Goal: Information Seeking & Learning: Learn about a topic

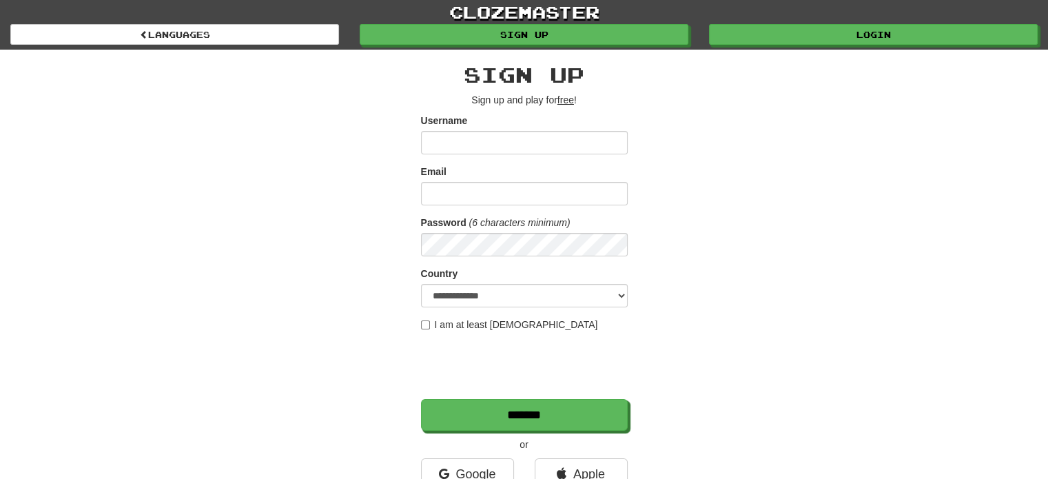
click at [584, 134] on input "Username" at bounding box center [524, 142] width 207 height 23
type input "**********"
click at [513, 200] on input "Email" at bounding box center [524, 193] width 207 height 23
type input "**********"
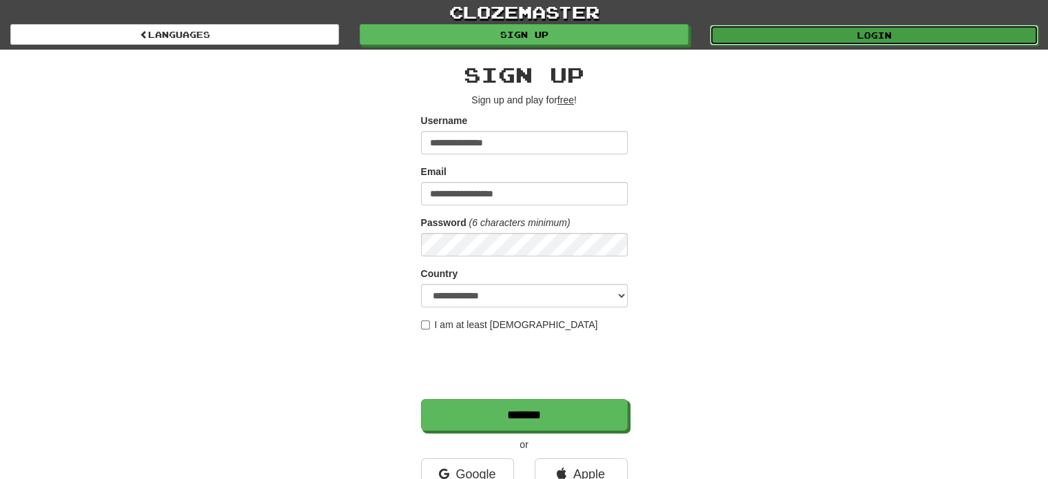
click at [788, 32] on link "Login" at bounding box center [874, 35] width 329 height 21
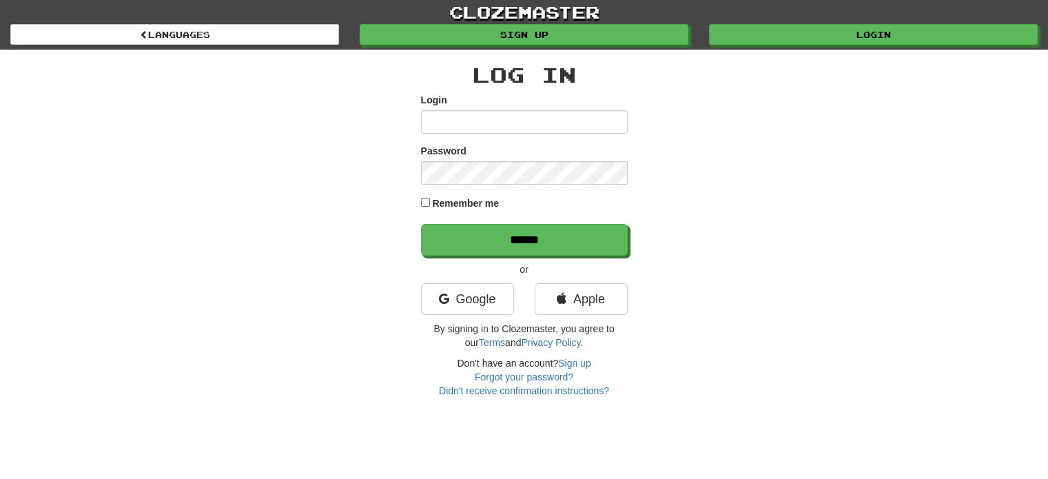
click at [537, 131] on input "Login" at bounding box center [524, 121] width 207 height 23
type input "**********"
click at [440, 203] on label "Remember me" at bounding box center [465, 203] width 67 height 14
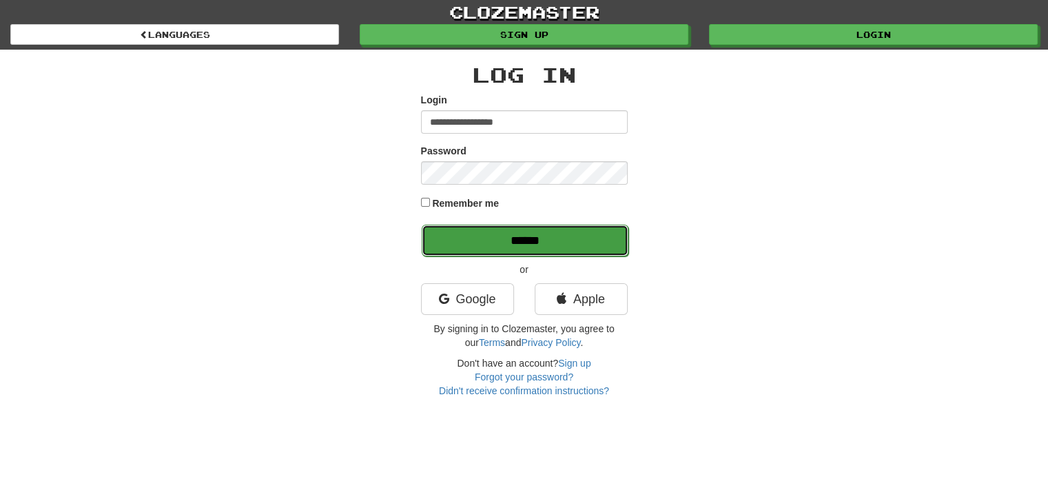
click at [491, 250] on input "******" at bounding box center [525, 241] width 207 height 32
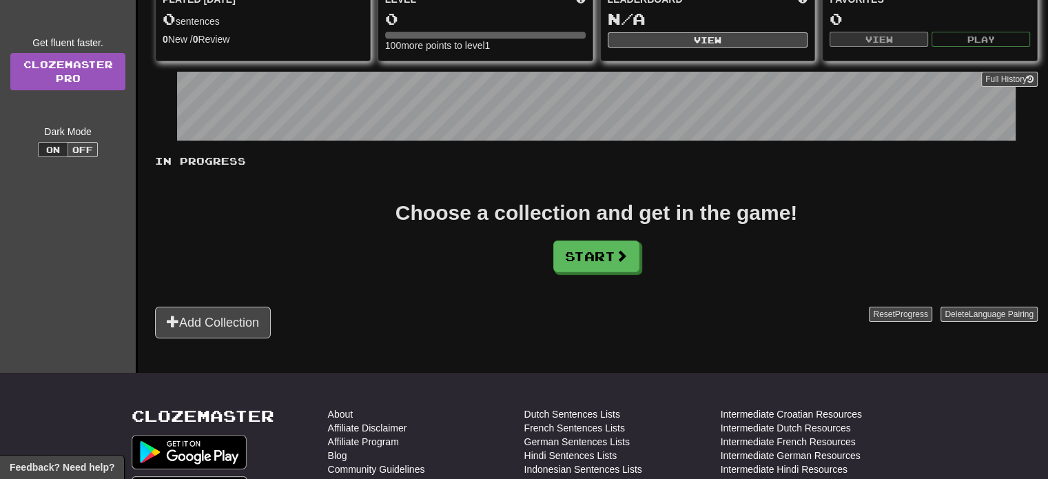
scroll to position [171, 0]
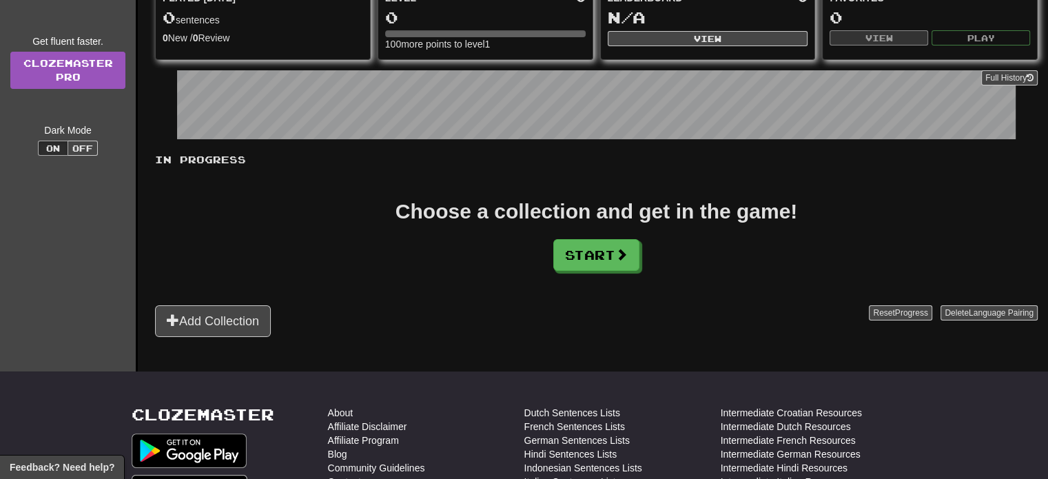
click at [603, 269] on div "In Progress Choose a collection and get in the game! Start Add Collection Reset…" at bounding box center [596, 245] width 883 height 184
click at [603, 260] on button "Start" at bounding box center [597, 256] width 86 height 32
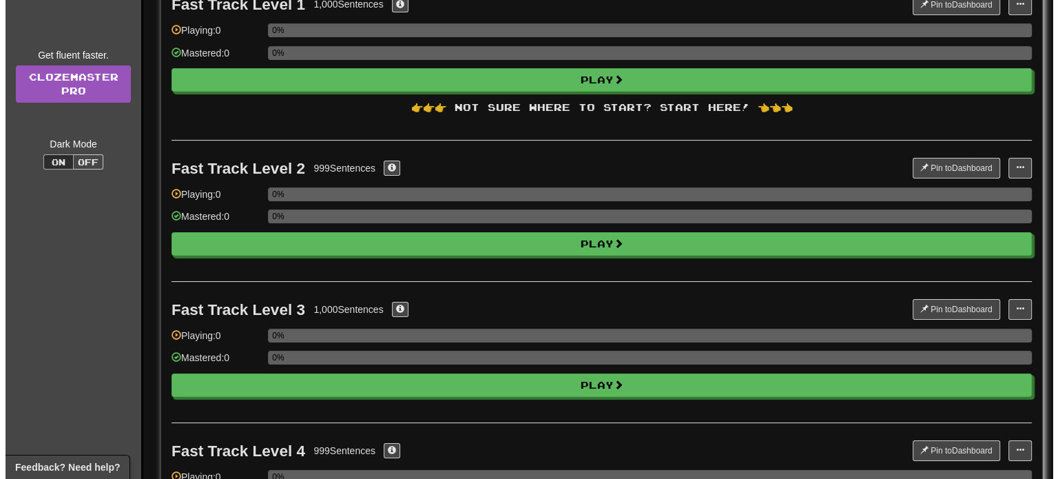
scroll to position [0, 0]
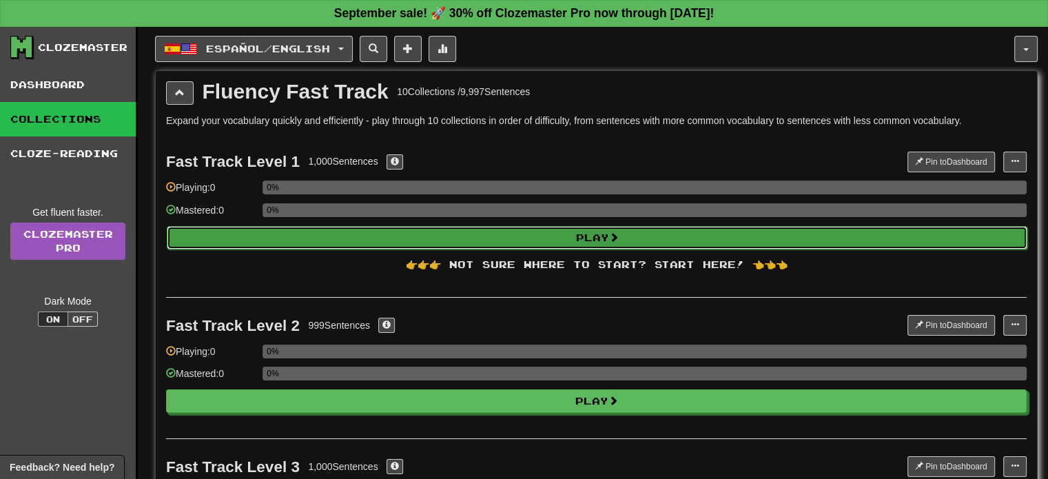
click at [515, 231] on button "Play" at bounding box center [597, 237] width 861 height 23
select select "**"
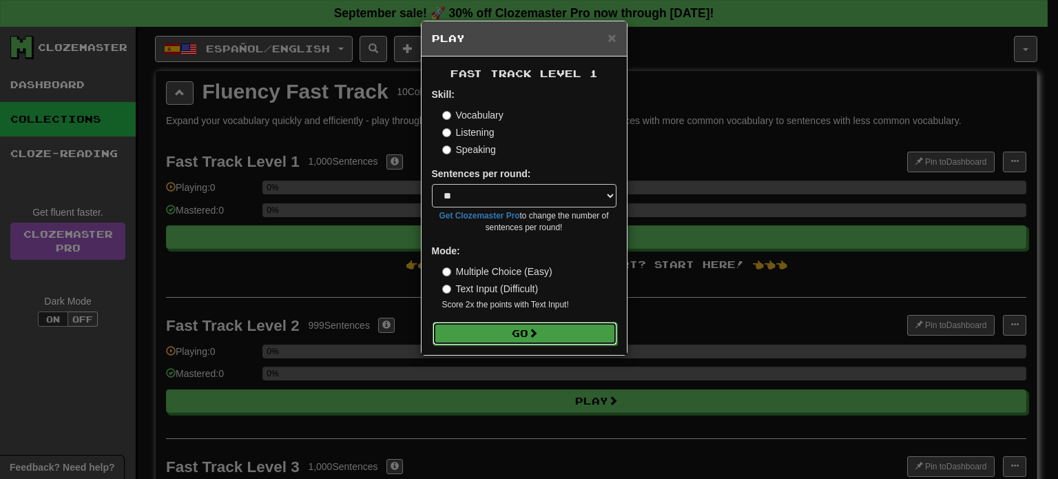
click at [511, 331] on button "Go" at bounding box center [525, 333] width 185 height 23
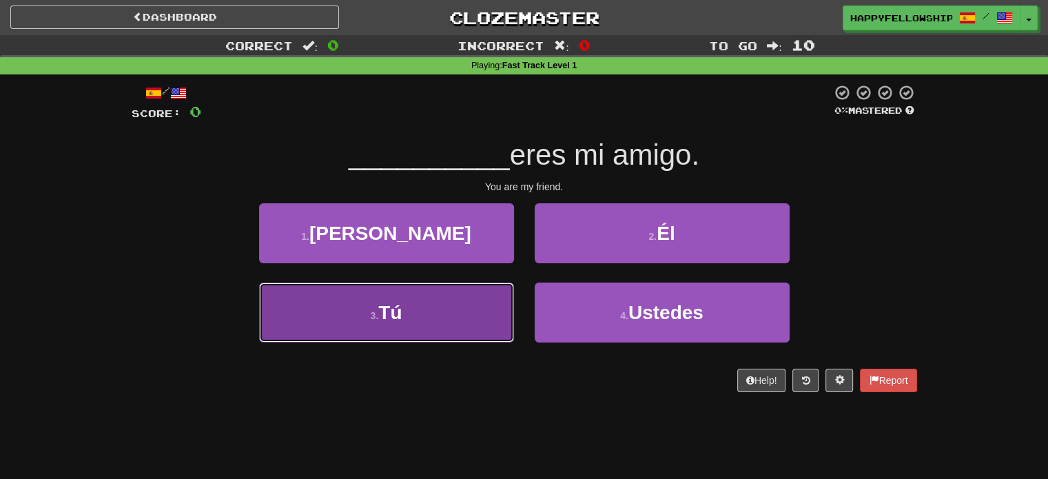
click at [435, 313] on button "3 . Tú" at bounding box center [386, 312] width 255 height 60
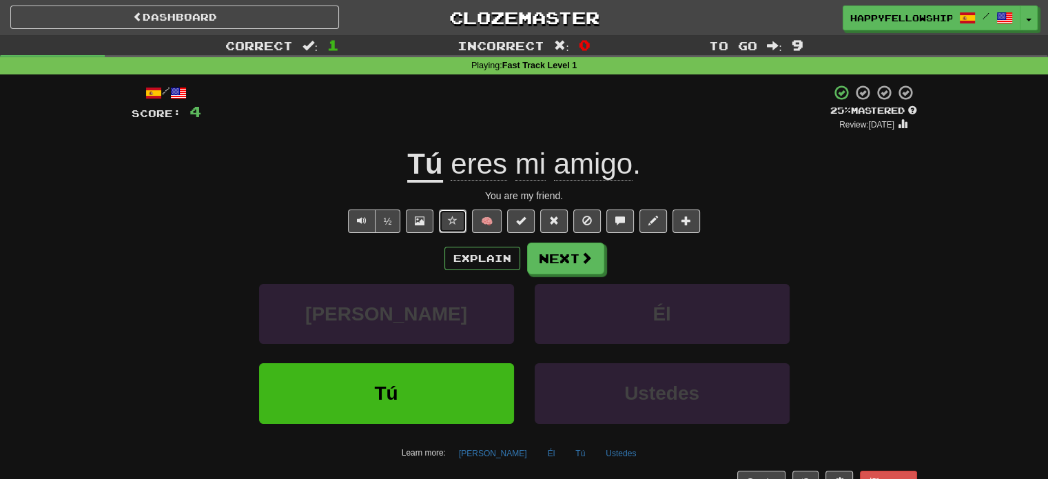
click at [444, 221] on button at bounding box center [453, 220] width 28 height 23
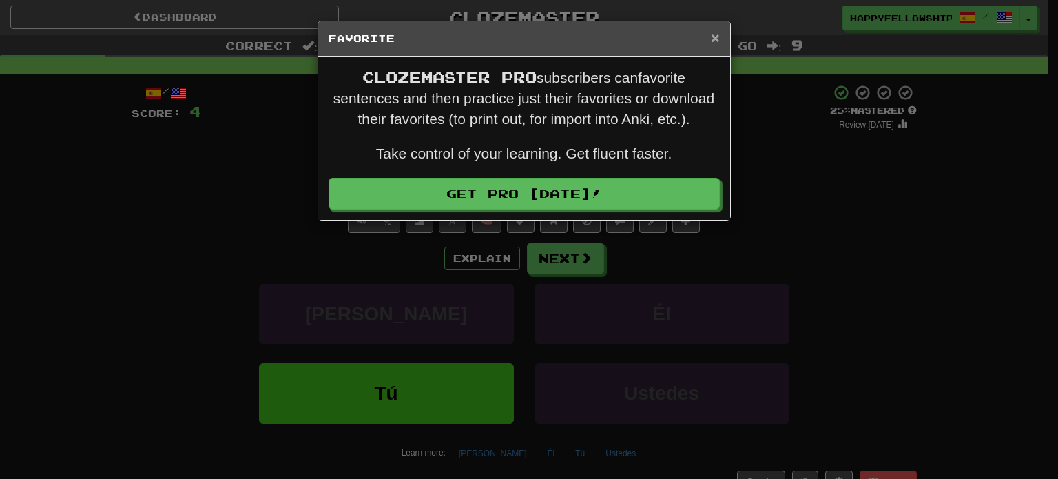
click at [713, 43] on span "×" at bounding box center [715, 38] width 8 height 16
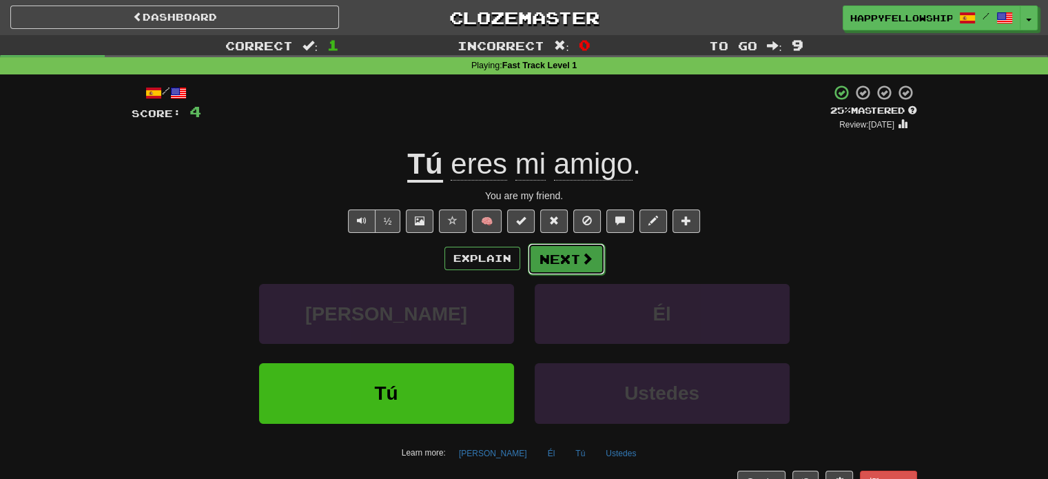
click at [548, 249] on button "Next" at bounding box center [566, 259] width 77 height 32
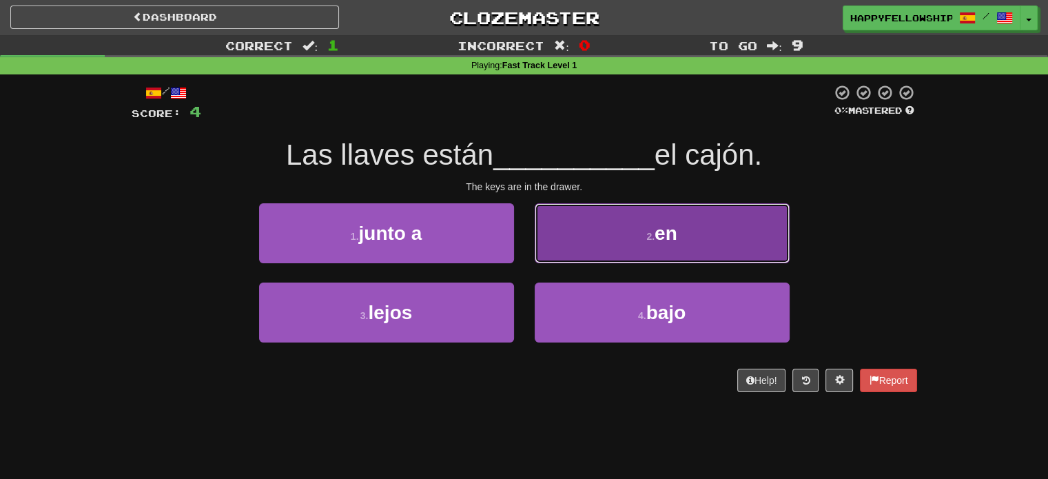
click at [645, 225] on button "2 . en" at bounding box center [662, 233] width 255 height 60
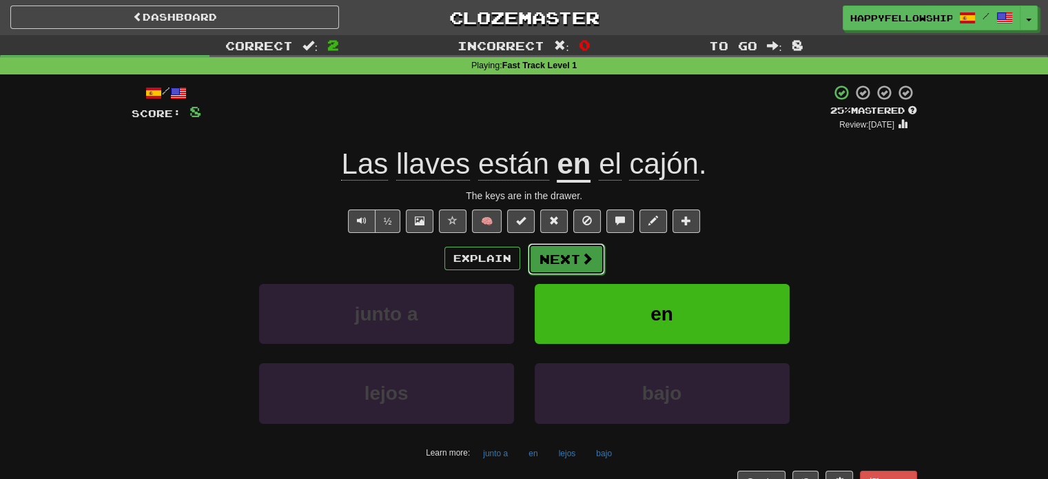
click at [568, 250] on button "Next" at bounding box center [566, 259] width 77 height 32
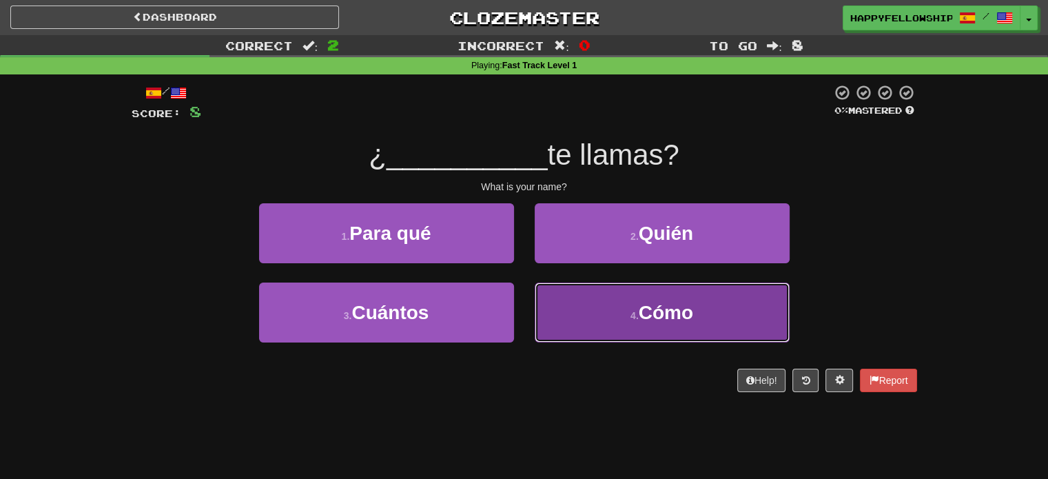
click at [575, 327] on button "4 . Cómo" at bounding box center [662, 312] width 255 height 60
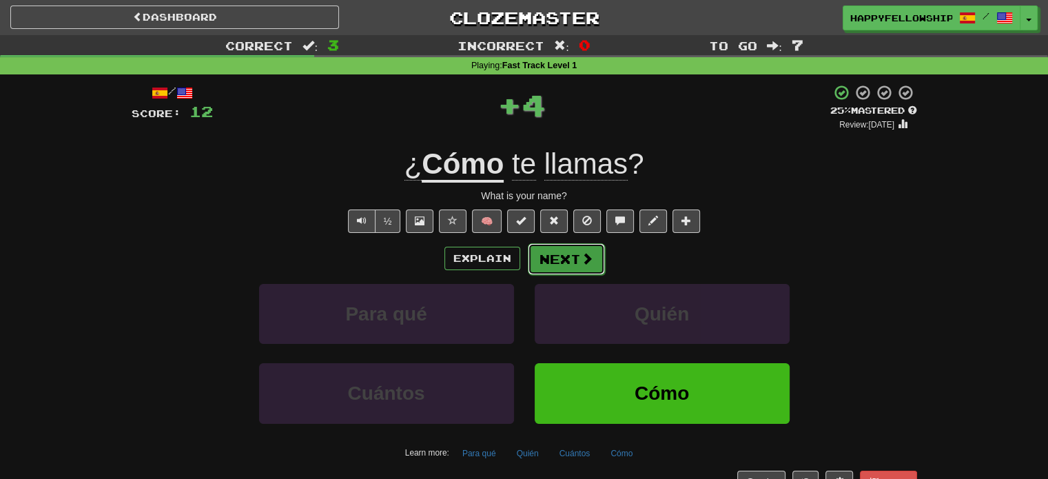
click at [562, 265] on button "Next" at bounding box center [566, 259] width 77 height 32
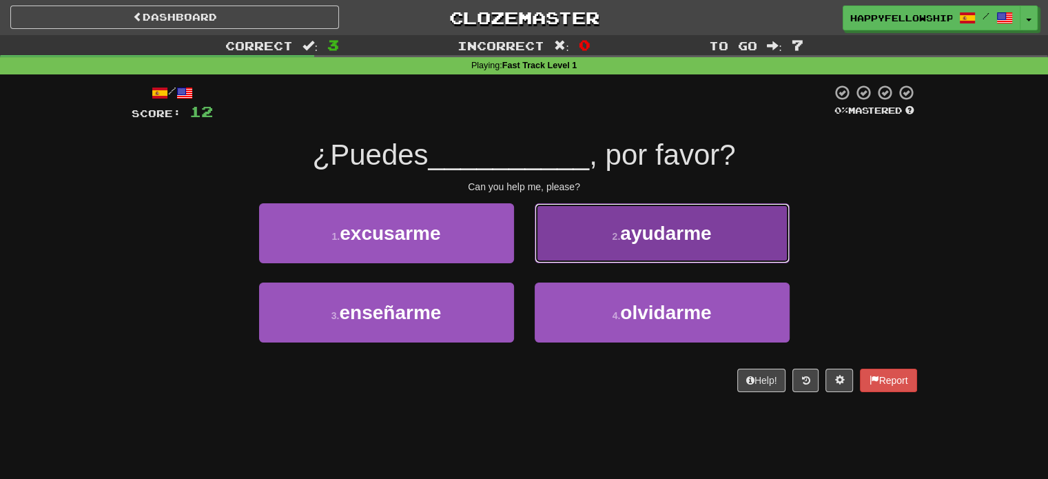
click at [633, 220] on button "2 . ayudarme" at bounding box center [662, 233] width 255 height 60
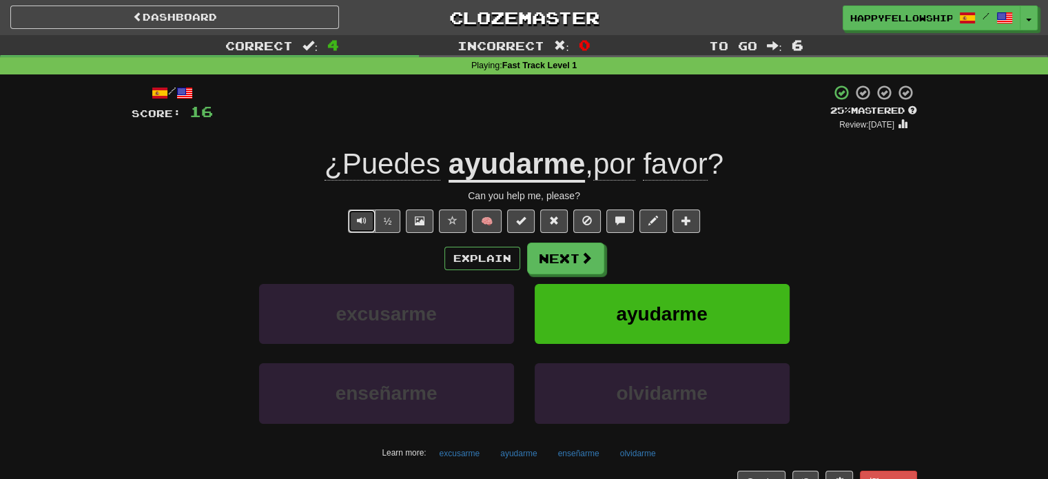
click at [371, 224] on button "Text-to-speech controls" at bounding box center [362, 220] width 28 height 23
click at [394, 221] on button "½" at bounding box center [388, 220] width 26 height 23
click at [573, 255] on button "Next" at bounding box center [566, 259] width 77 height 32
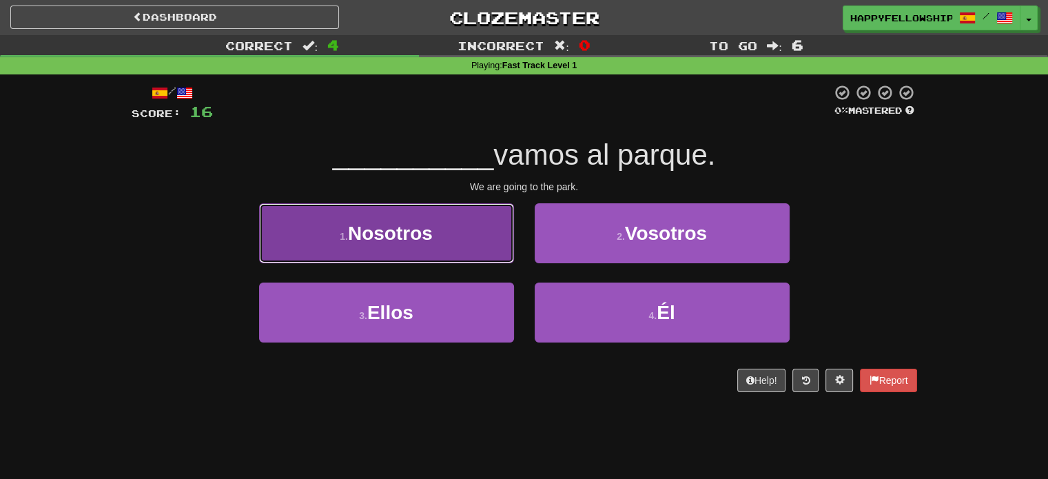
click at [452, 225] on button "1 . Nosotros" at bounding box center [386, 233] width 255 height 60
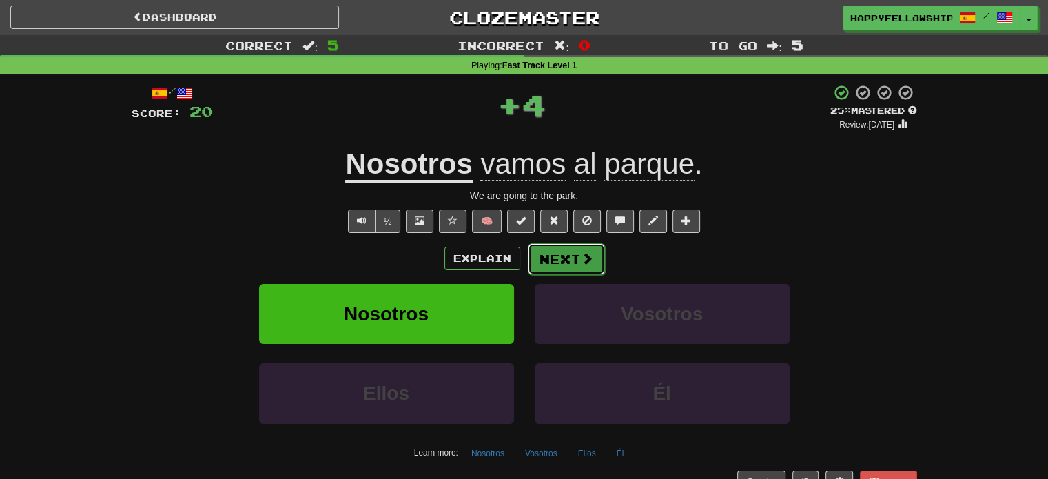
click at [579, 269] on button "Next" at bounding box center [566, 259] width 77 height 32
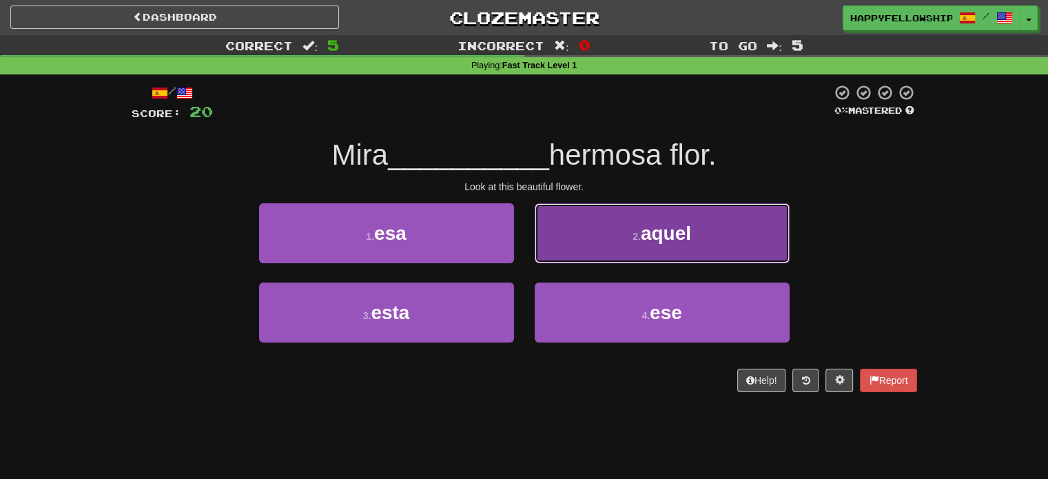
click at [570, 239] on button "2 . aquel" at bounding box center [662, 233] width 255 height 60
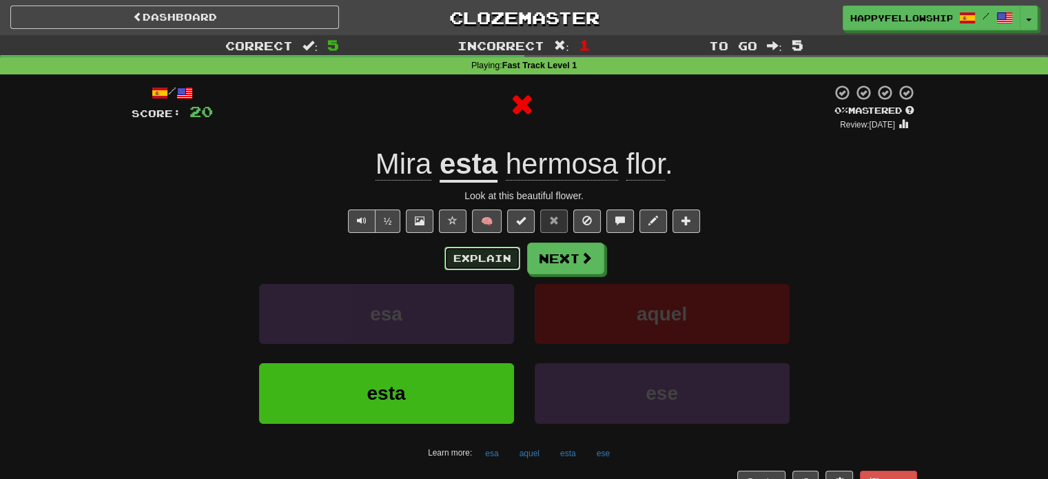
click at [502, 263] on button "Explain" at bounding box center [482, 258] width 76 height 23
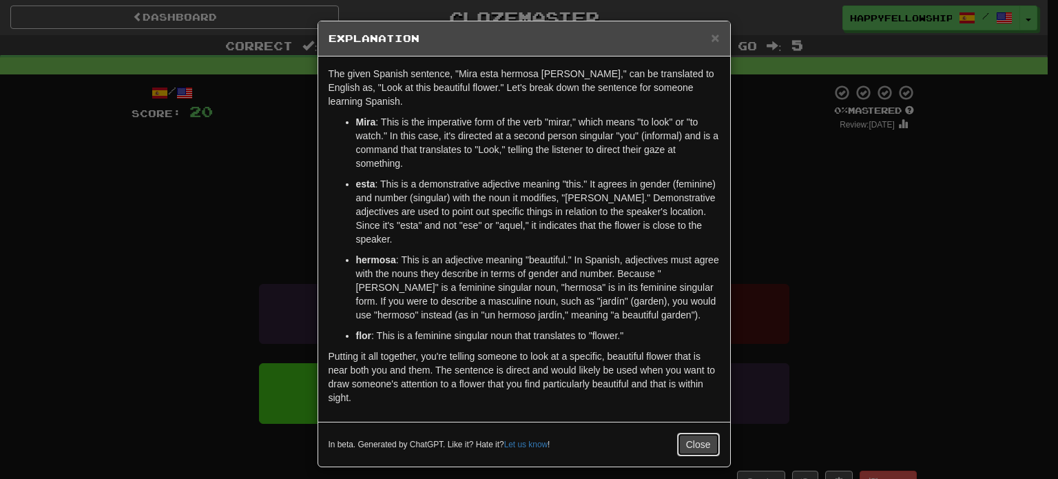
click at [692, 433] on button "Close" at bounding box center [698, 444] width 43 height 23
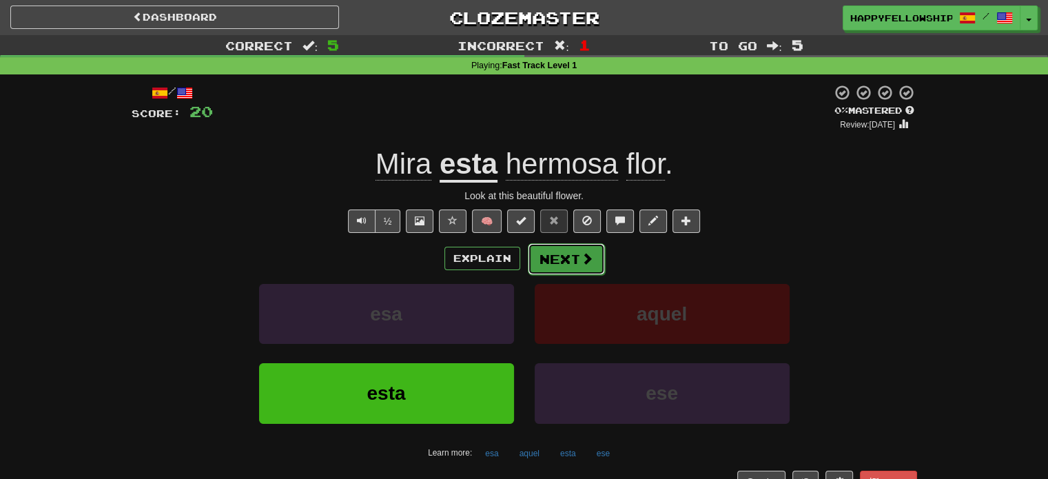
click at [566, 251] on button "Next" at bounding box center [566, 259] width 77 height 32
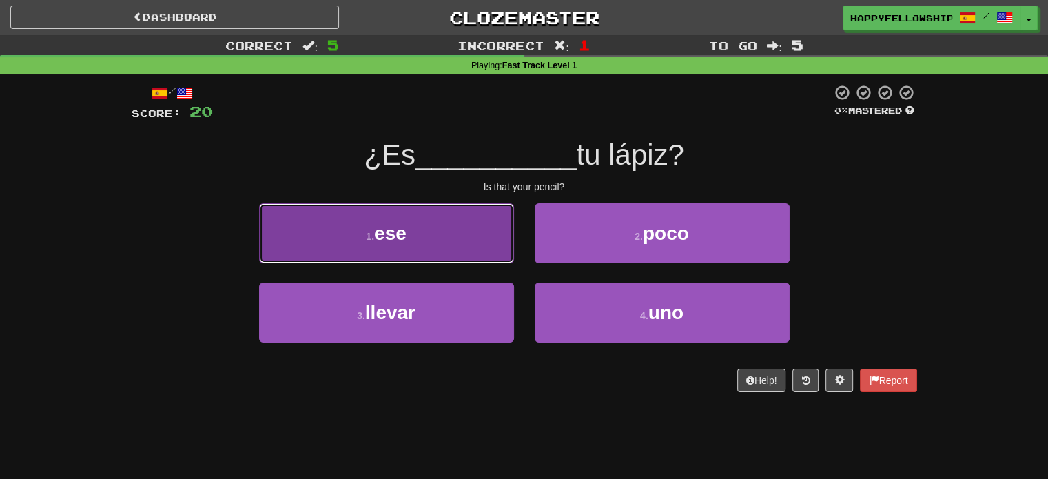
click at [444, 253] on button "1 . ese" at bounding box center [386, 233] width 255 height 60
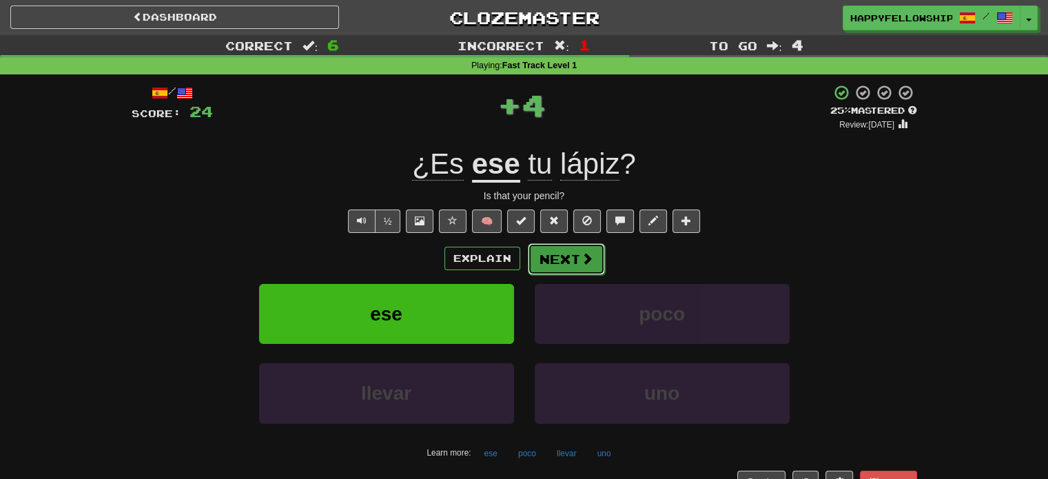
click at [584, 265] on button "Next" at bounding box center [566, 259] width 77 height 32
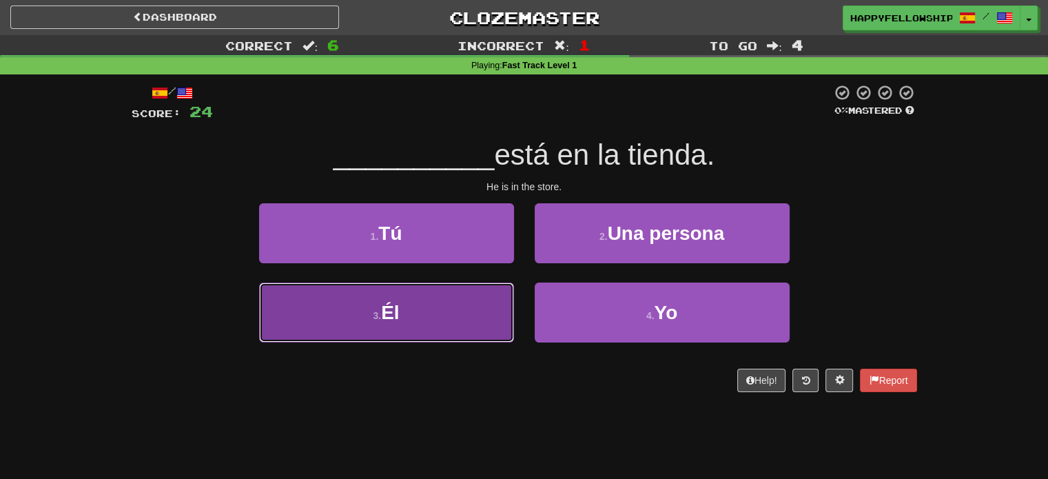
click at [413, 310] on button "3 . Él" at bounding box center [386, 312] width 255 height 60
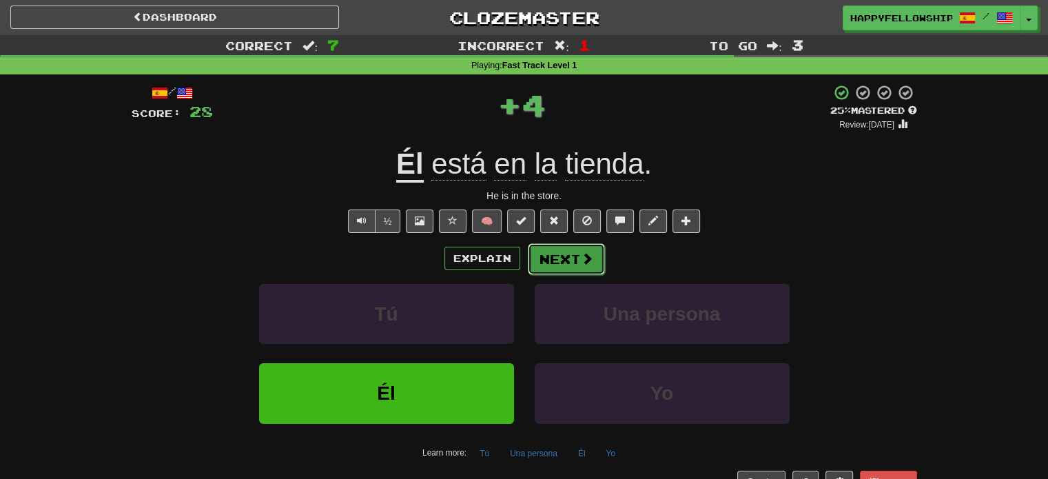
click at [567, 261] on button "Next" at bounding box center [566, 259] width 77 height 32
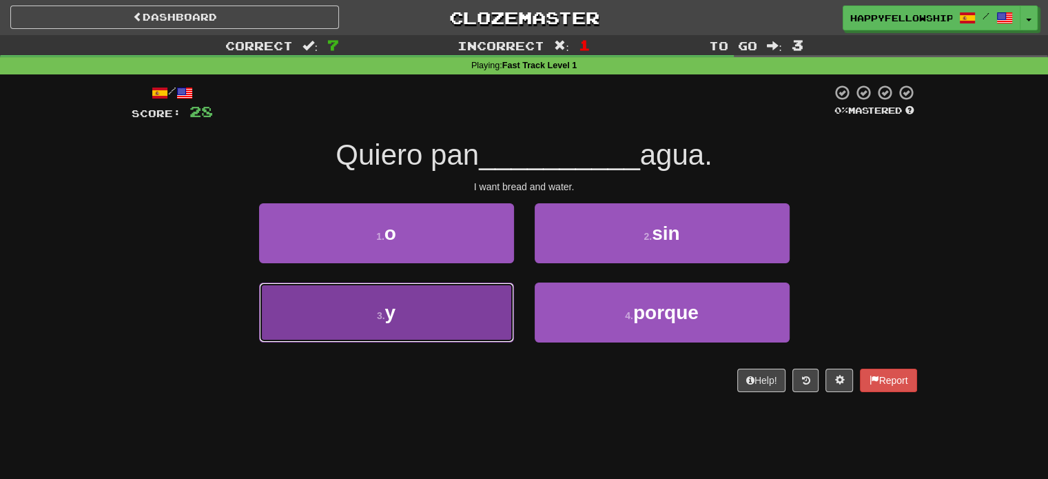
click at [439, 297] on button "3 . y" at bounding box center [386, 312] width 255 height 60
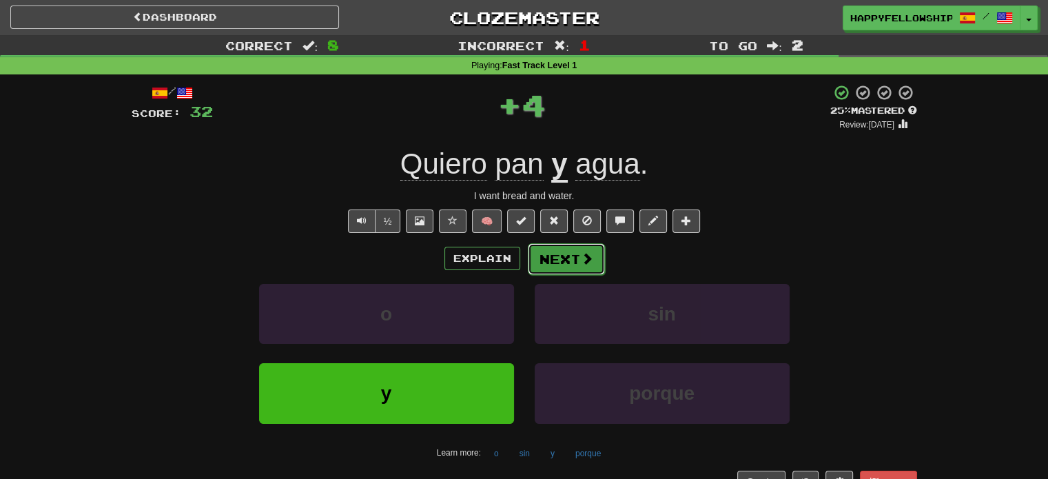
click at [559, 260] on button "Next" at bounding box center [566, 259] width 77 height 32
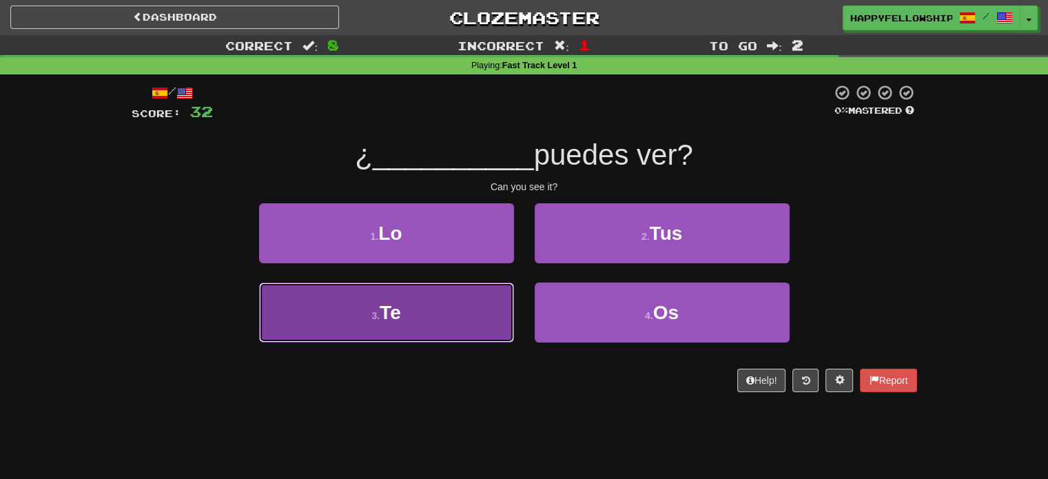
click at [471, 307] on button "3 . Te" at bounding box center [386, 312] width 255 height 60
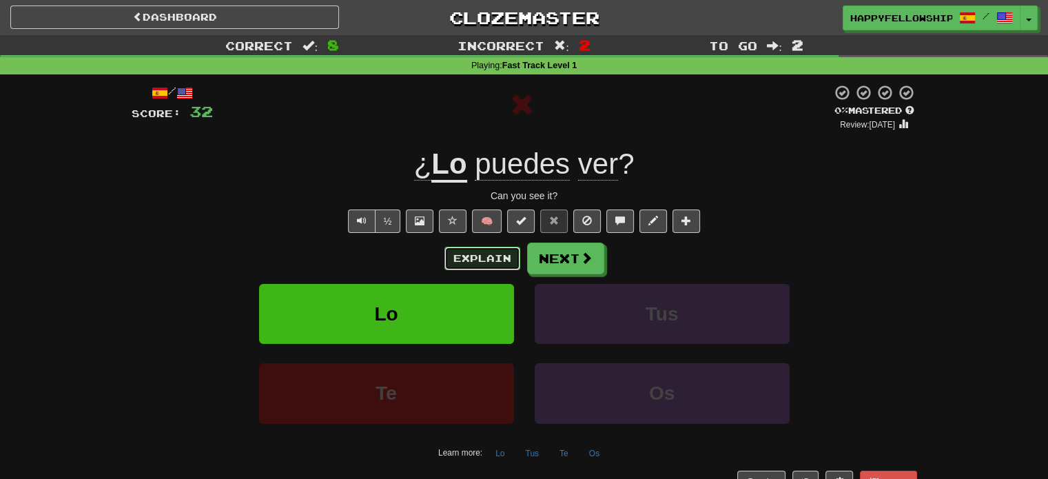
click at [475, 262] on button "Explain" at bounding box center [482, 258] width 76 height 23
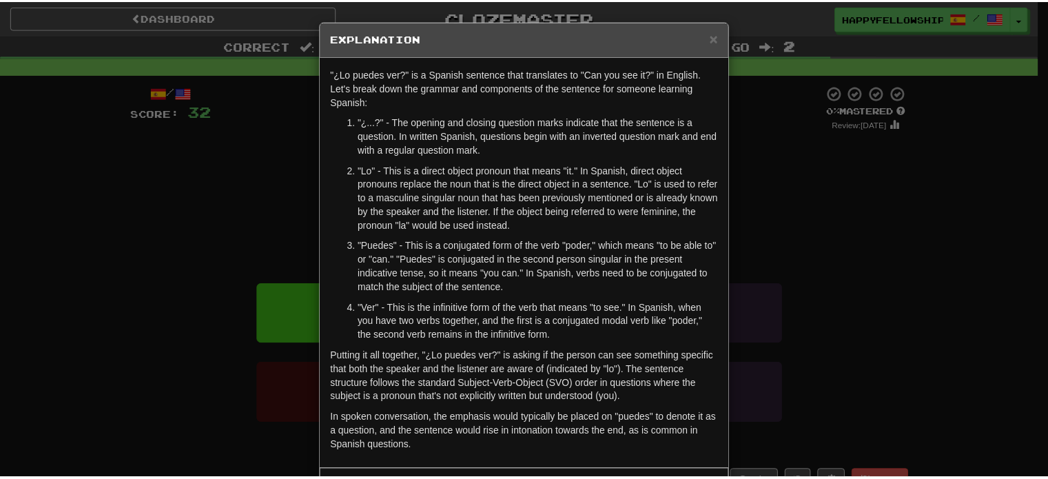
scroll to position [41, 0]
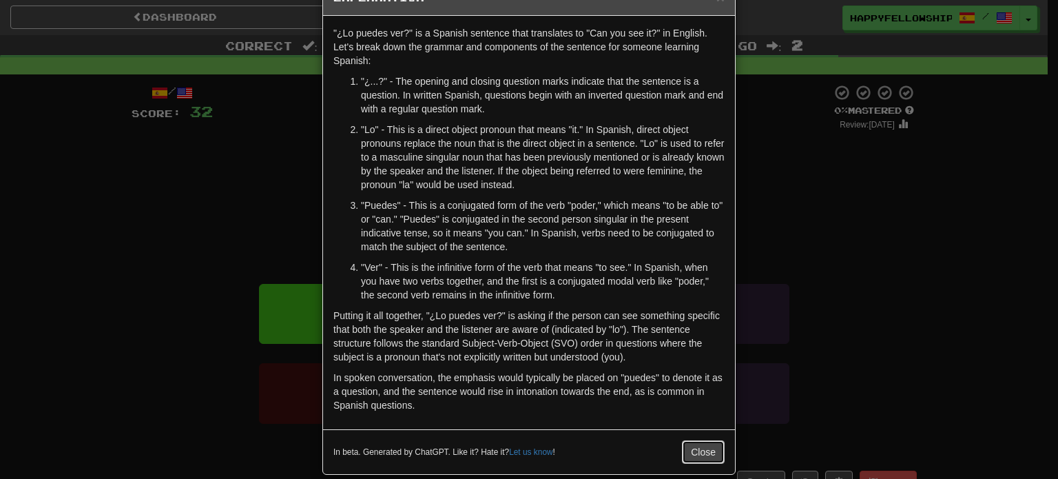
click at [703, 452] on button "Close" at bounding box center [703, 451] width 43 height 23
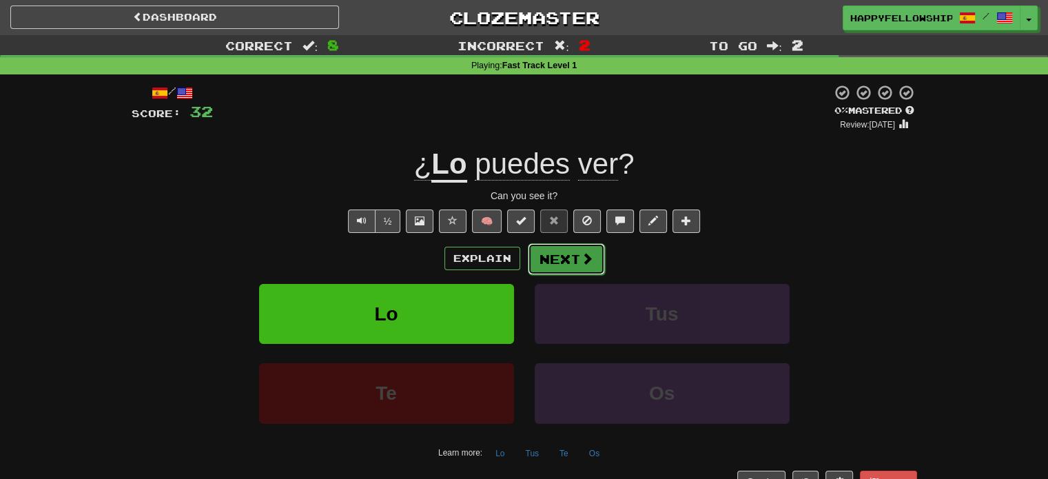
click at [584, 256] on span at bounding box center [587, 258] width 12 height 12
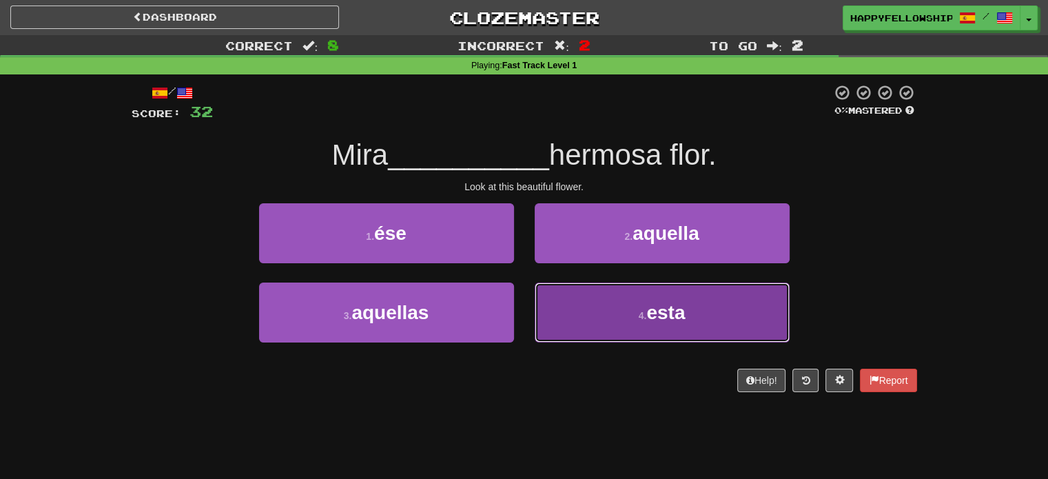
click at [554, 316] on button "4 . esta" at bounding box center [662, 312] width 255 height 60
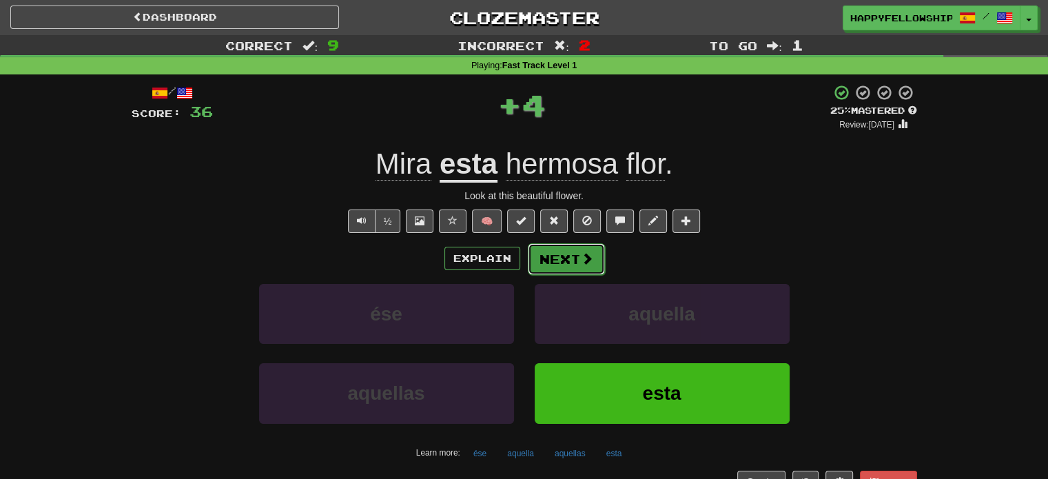
click at [567, 265] on button "Next" at bounding box center [566, 259] width 77 height 32
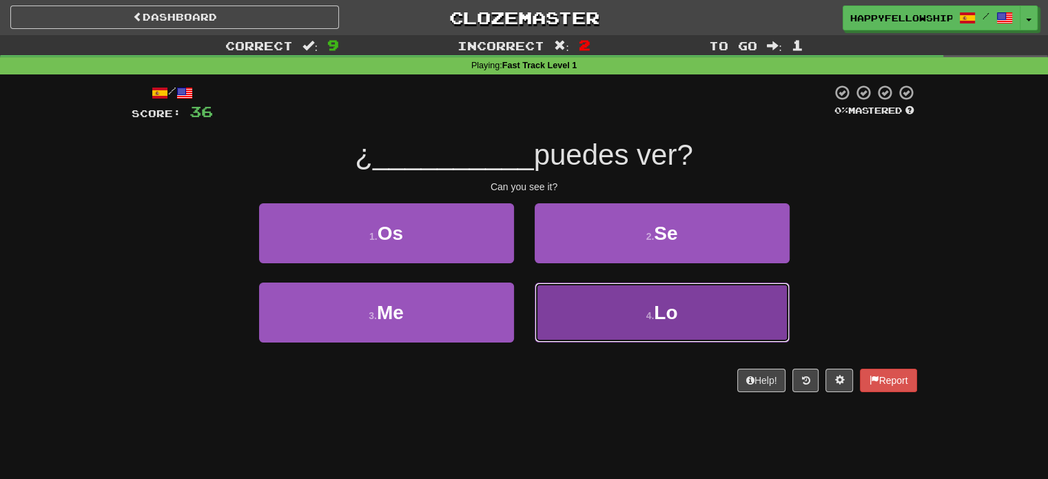
click at [597, 307] on button "4 . Lo" at bounding box center [662, 312] width 255 height 60
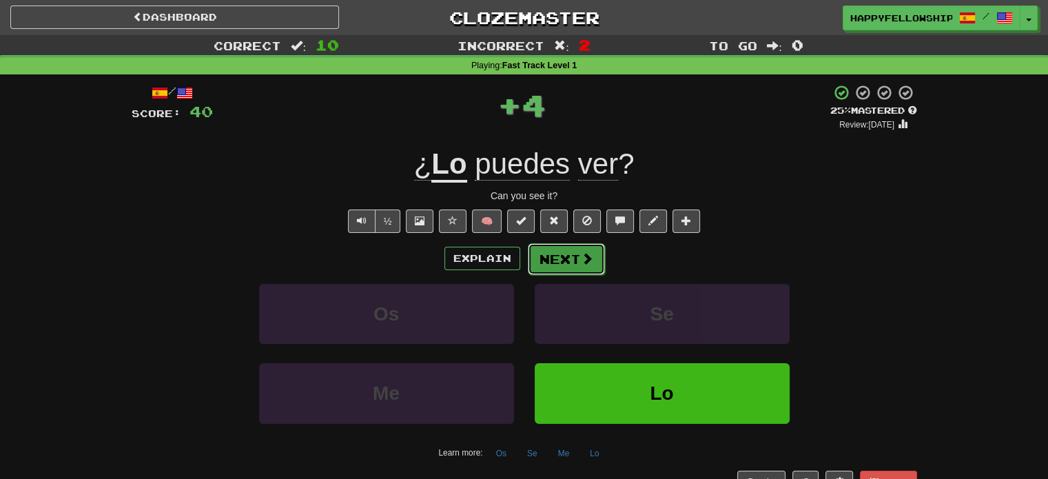
click at [590, 263] on span at bounding box center [587, 258] width 12 height 12
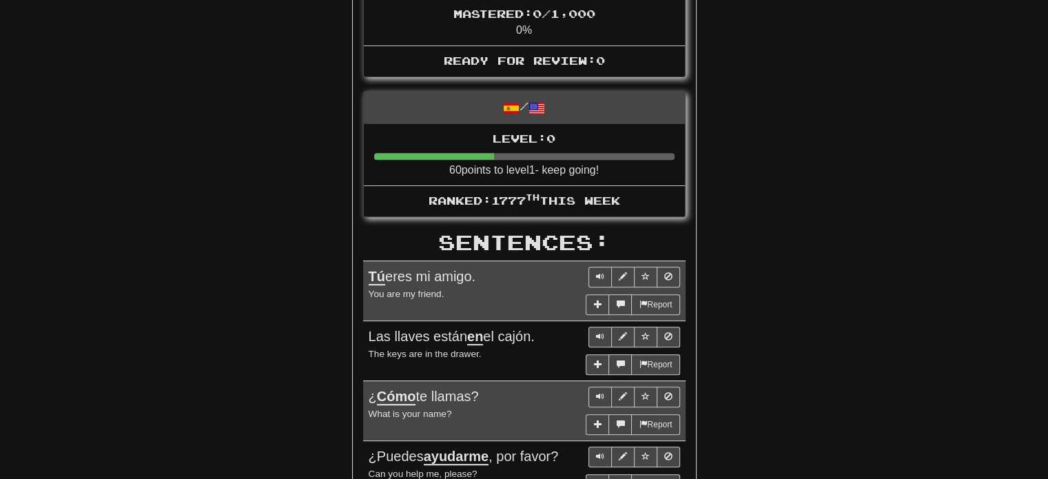
scroll to position [0, 0]
